Goal: Transaction & Acquisition: Subscribe to service/newsletter

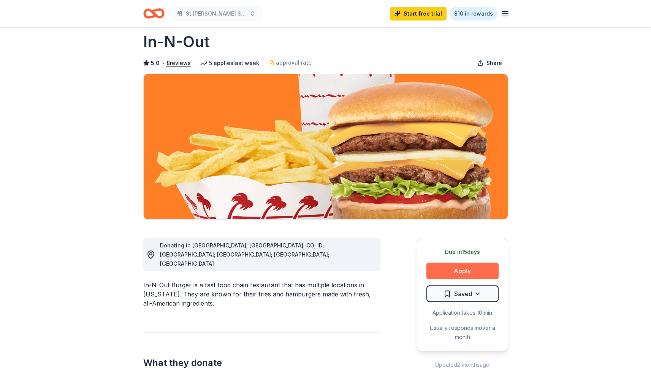
scroll to position [13, 0]
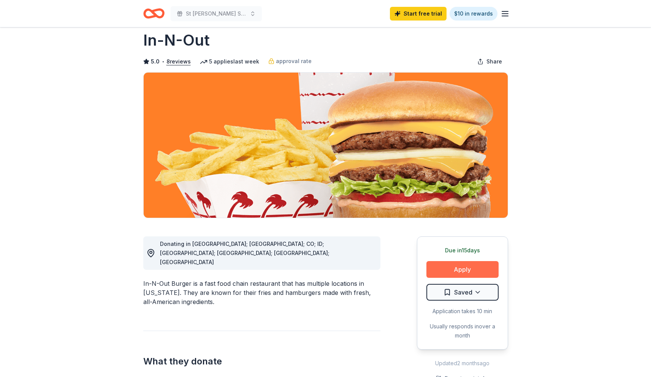
click at [452, 264] on button "Apply" at bounding box center [463, 269] width 72 height 17
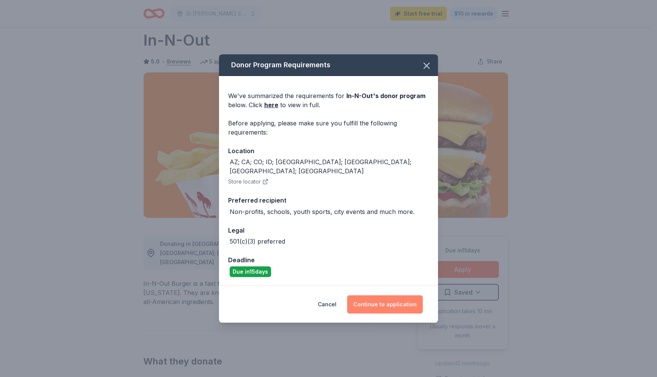
click at [389, 303] on button "Continue to application" at bounding box center [385, 305] width 76 height 18
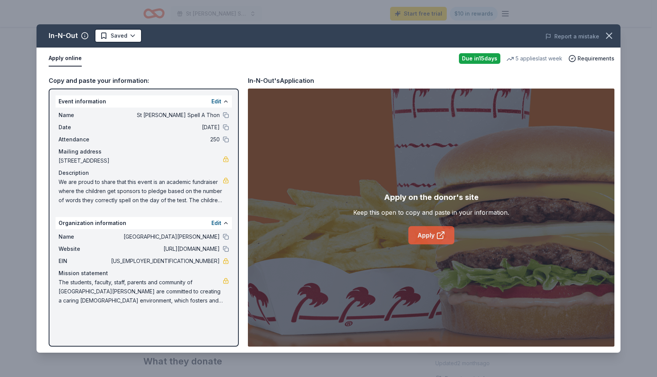
click at [428, 233] on link "Apply" at bounding box center [431, 235] width 46 height 18
click at [608, 38] on icon "button" at bounding box center [609, 35] width 11 height 11
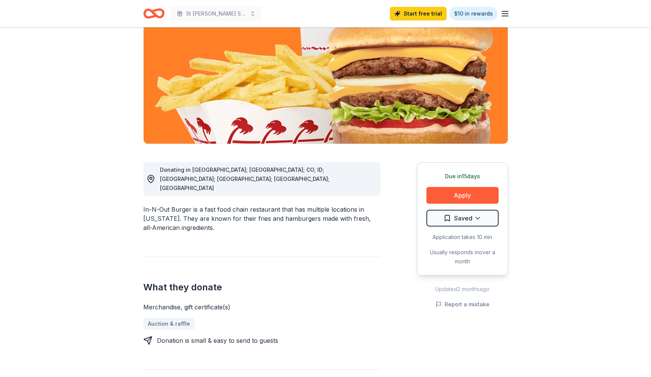
scroll to position [0, 0]
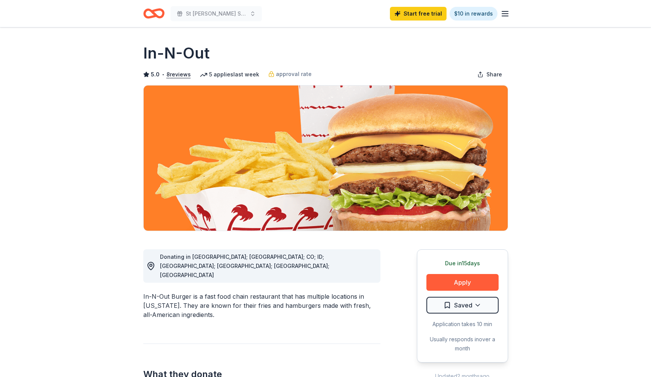
click at [142, 14] on div "St Roberts Spell A Thon Start free trial $10 in rewards" at bounding box center [325, 13] width 389 height 27
click at [150, 15] on icon "Home" at bounding box center [153, 14] width 21 height 18
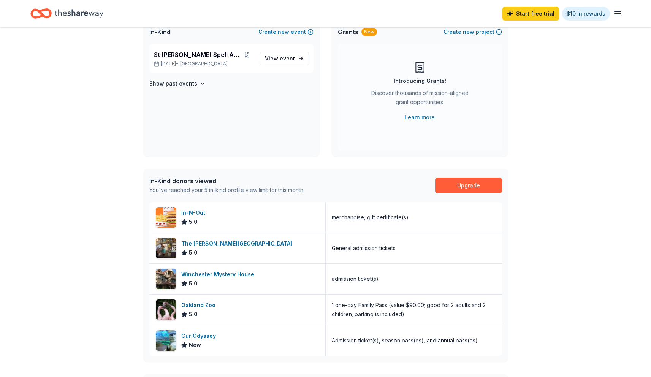
scroll to position [64, 0]
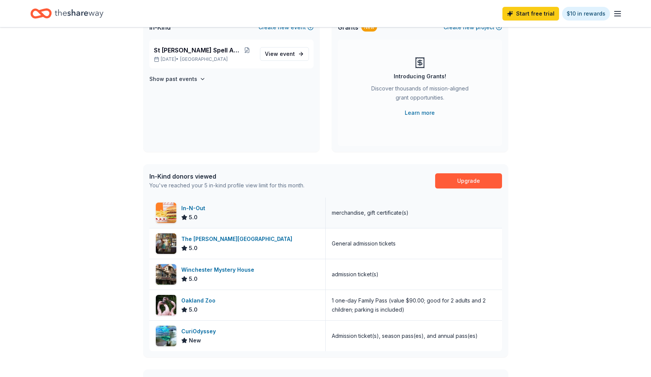
click at [205, 208] on div "In-N-Out" at bounding box center [194, 208] width 27 height 9
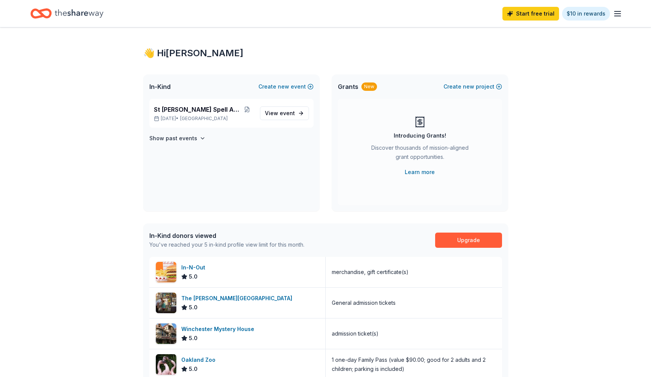
scroll to position [0, 0]
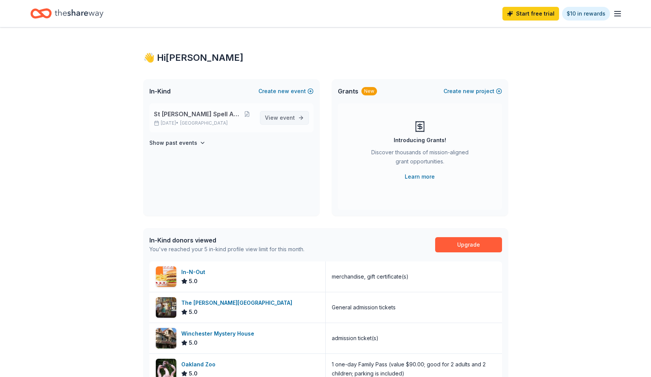
click at [275, 122] on span "View event" at bounding box center [280, 117] width 30 height 9
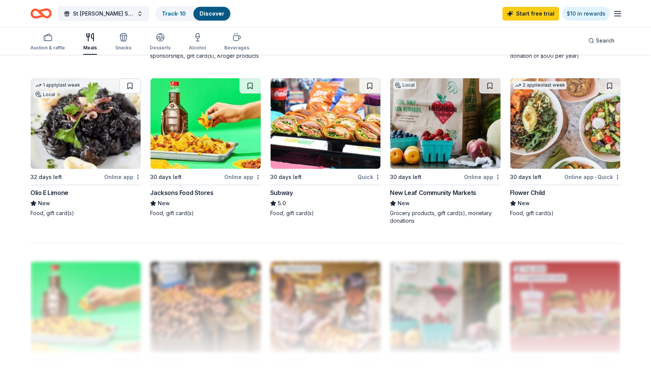
scroll to position [477, 0]
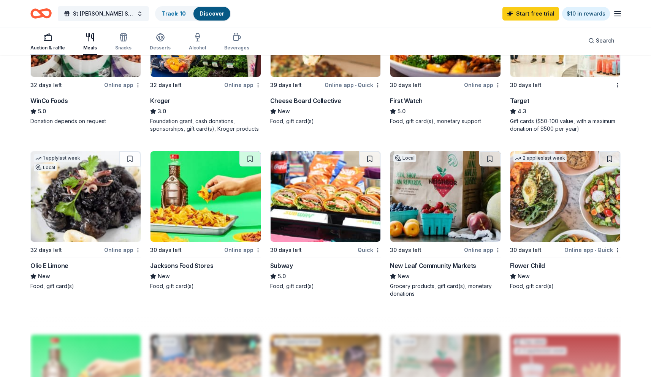
click at [53, 39] on div "button" at bounding box center [47, 37] width 35 height 9
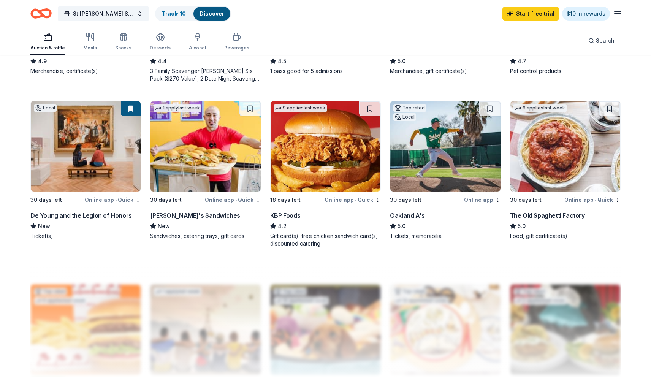
scroll to position [534, 0]
click at [112, 216] on div "De Young and the Legion of Honors" at bounding box center [81, 215] width 102 height 9
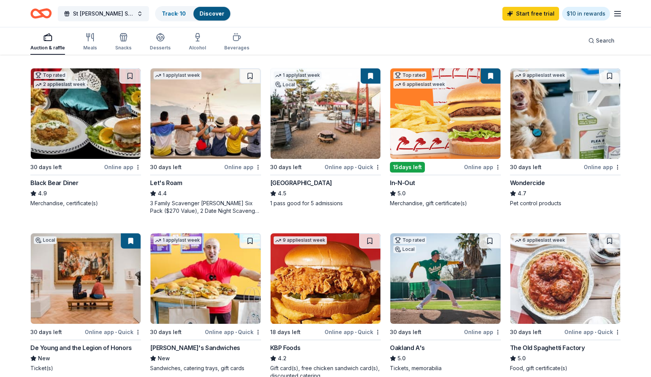
scroll to position [400, 0]
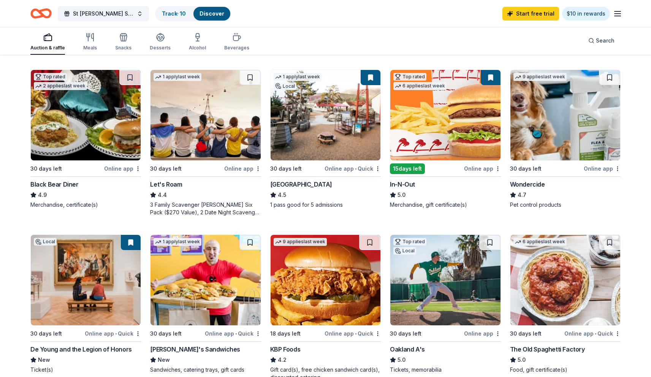
click at [343, 145] on img at bounding box center [326, 115] width 110 height 91
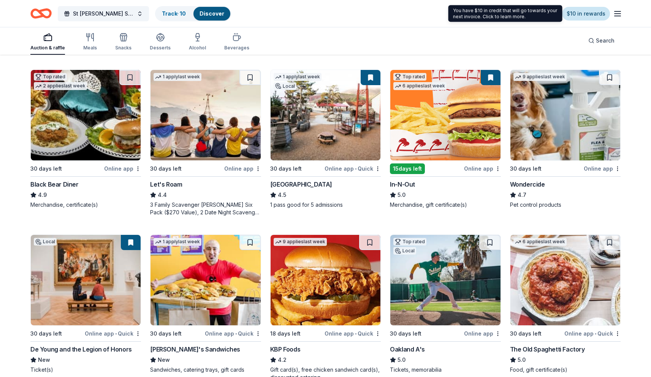
click at [577, 15] on link "$10 in rewards" at bounding box center [586, 14] width 48 height 14
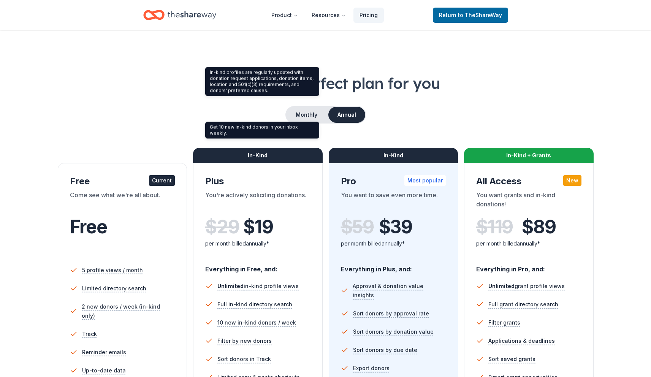
scroll to position [124, 0]
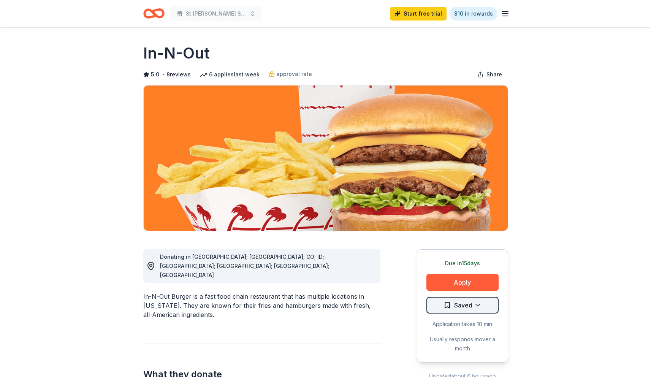
click at [462, 305] on html "St Roberts Spell A Thon Start free trial $10 in rewards Due in 15 days Share In…" at bounding box center [325, 188] width 651 height 377
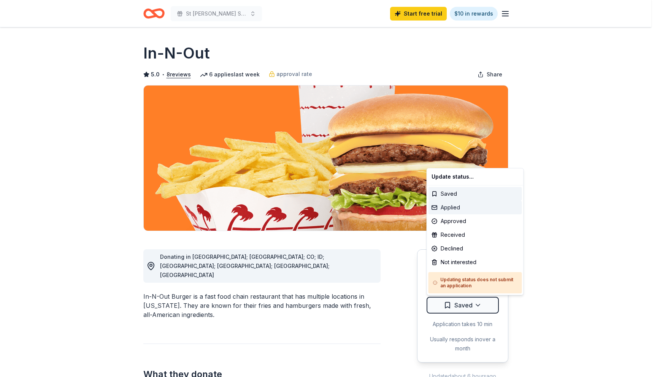
click at [465, 210] on div "Applied" at bounding box center [476, 208] width 94 height 14
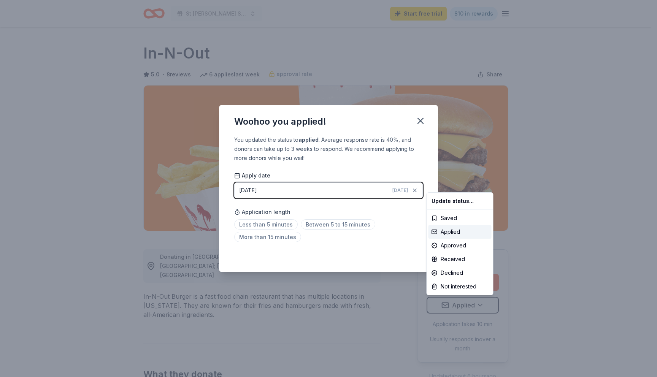
click at [421, 118] on html "St Roberts Spell A Thon Start free trial $10 in rewards Due in 15 days Share In…" at bounding box center [328, 188] width 657 height 377
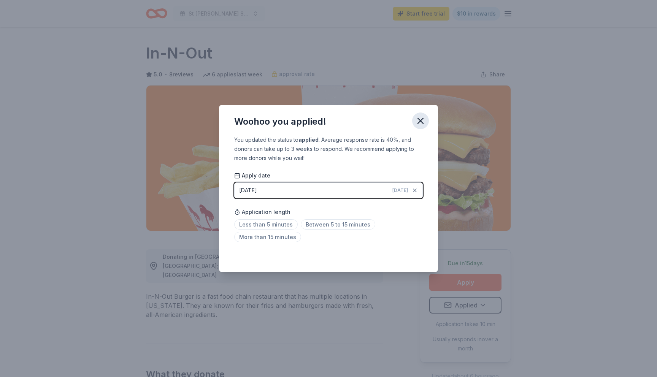
click at [419, 121] on icon "button" at bounding box center [420, 120] width 5 height 5
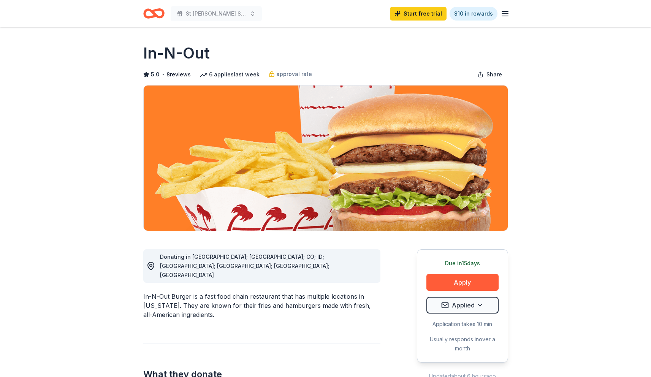
click at [176, 52] on h1 "In-N-Out" at bounding box center [176, 53] width 67 height 21
click at [174, 76] on button "8 reviews" at bounding box center [179, 74] width 24 height 9
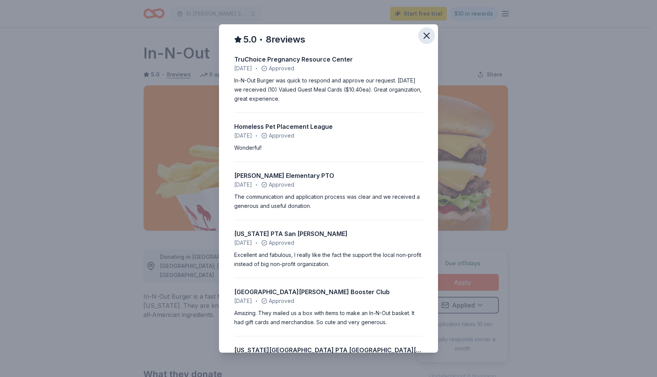
click at [424, 30] on button "button" at bounding box center [426, 35] width 17 height 17
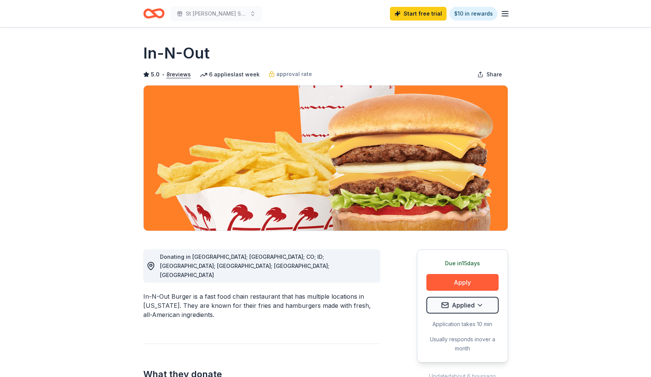
click at [509, 14] on icon "button" at bounding box center [505, 13] width 9 height 9
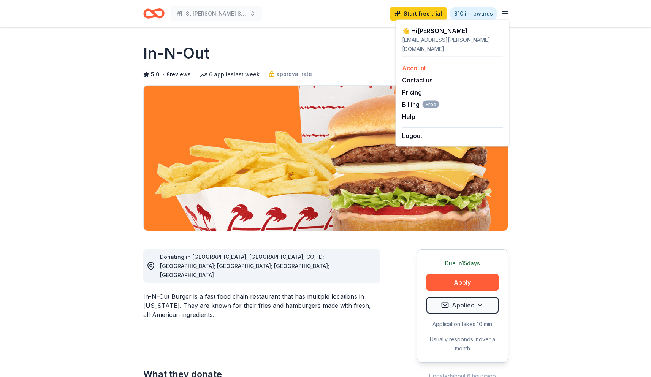
click at [420, 64] on link "Account" at bounding box center [414, 68] width 24 height 8
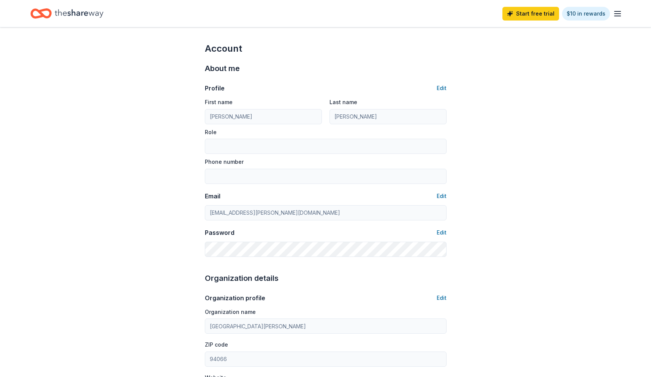
click at [66, 13] on icon "Home" at bounding box center [79, 13] width 49 height 8
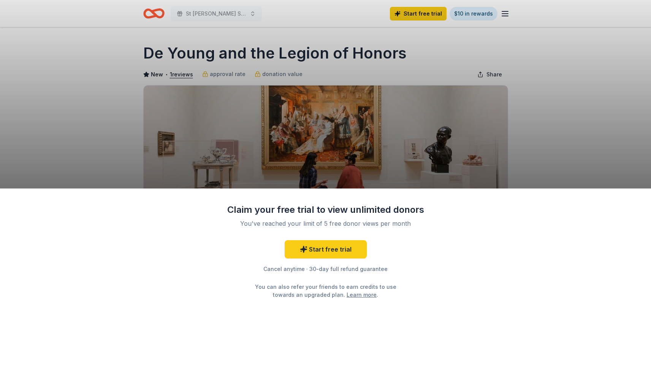
scroll to position [2, 0]
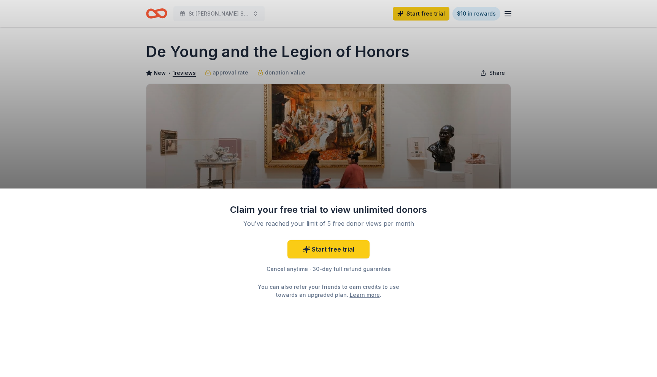
click at [361, 132] on div "Claim your free trial to view unlimited donors You've reached your limit of 5 f…" at bounding box center [328, 188] width 657 height 377
click at [339, 252] on link "Start free trial" at bounding box center [329, 249] width 82 height 18
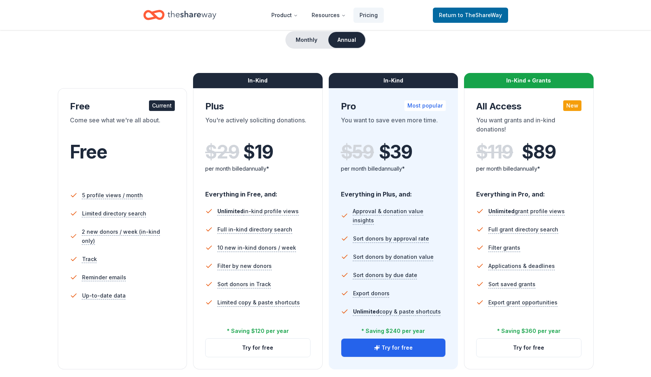
scroll to position [25, 0]
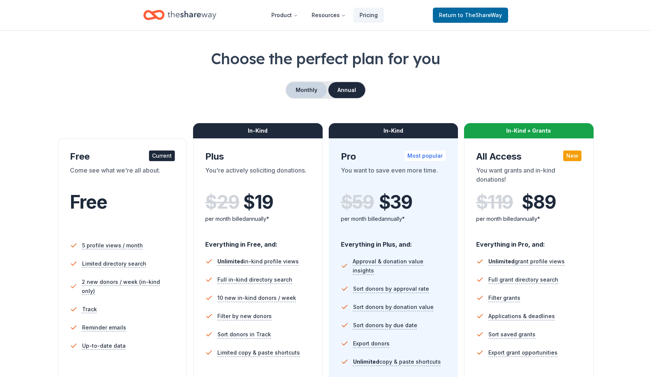
click at [309, 91] on button "Monthly" at bounding box center [306, 90] width 41 height 16
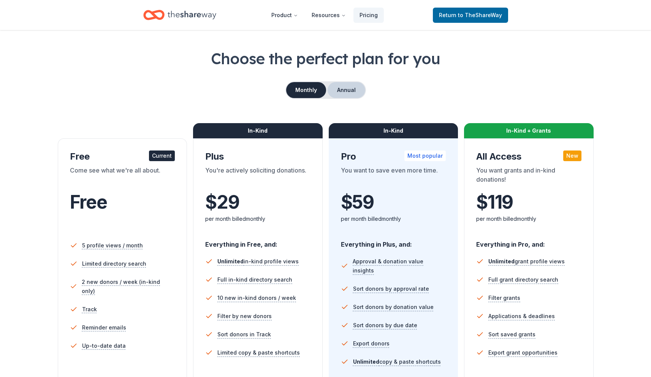
click at [349, 94] on button "Annual" at bounding box center [347, 90] width 38 height 16
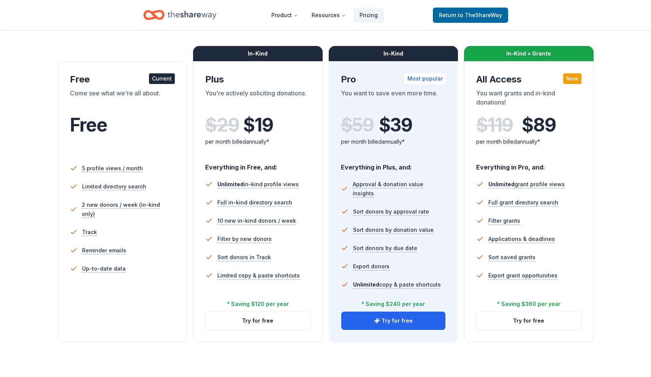
scroll to position [102, 0]
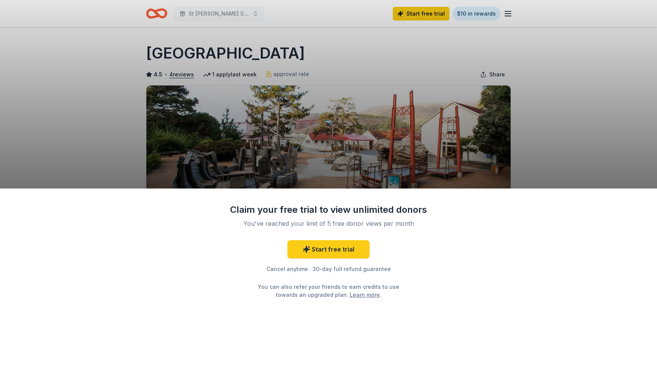
click at [327, 175] on div "Claim your free trial to view unlimited donors You've reached your limit of 5 f…" at bounding box center [328, 188] width 657 height 377
click at [380, 116] on div "Claim your free trial to view unlimited donors You've reached your limit of 5 f…" at bounding box center [328, 188] width 657 height 377
click at [471, 13] on div "Claim your free trial to view unlimited donors You've reached your limit of 5 f…" at bounding box center [328, 188] width 657 height 377
click at [476, 14] on div "Claim your free trial to view unlimited donors You've reached your limit of 5 f…" at bounding box center [328, 188] width 657 height 377
click at [385, 222] on div "You've reached your limit of 5 free donor views per month" at bounding box center [329, 223] width 180 height 9
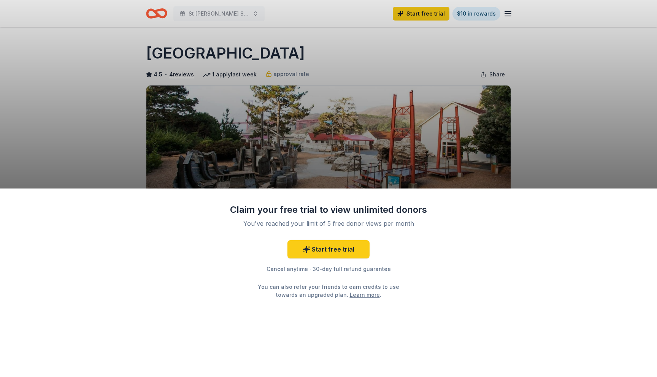
click at [402, 137] on div "Claim your free trial to view unlimited donors You've reached your limit of 5 f…" at bounding box center [328, 188] width 657 height 377
click at [488, 10] on div "Claim your free trial to view unlimited donors You've reached your limit of 5 f…" at bounding box center [328, 188] width 657 height 377
click at [486, 13] on div "Claim your free trial to view unlimited donors You've reached your limit of 5 f…" at bounding box center [328, 188] width 657 height 377
